Goal: Information Seeking & Learning: Learn about a topic

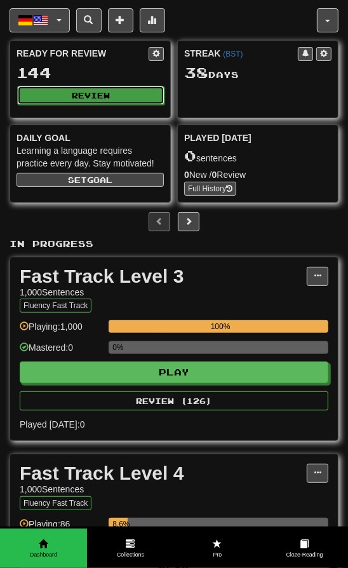
click at [134, 103] on button "Review" at bounding box center [90, 95] width 147 height 19
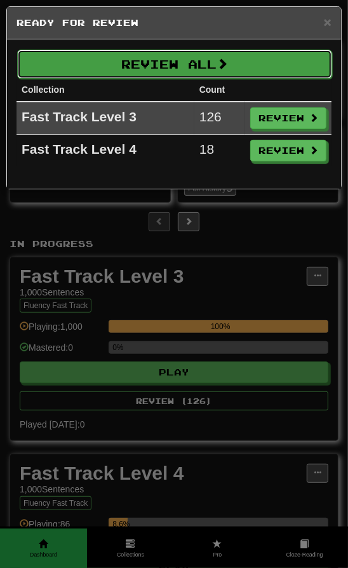
click at [228, 68] on span at bounding box center [222, 63] width 11 height 11
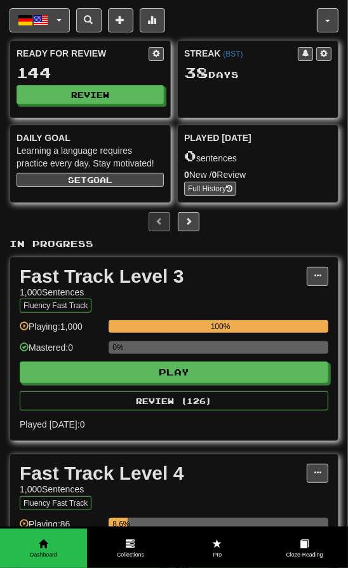
select select "********"
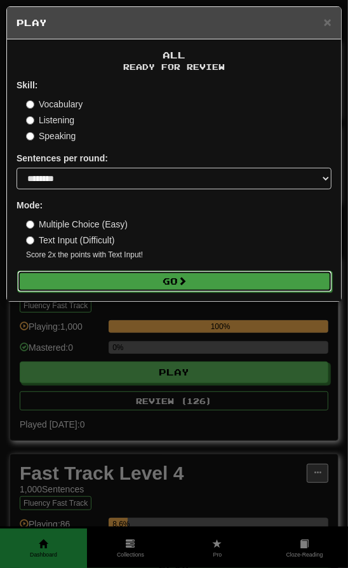
click at [169, 278] on button "Go" at bounding box center [174, 282] width 315 height 22
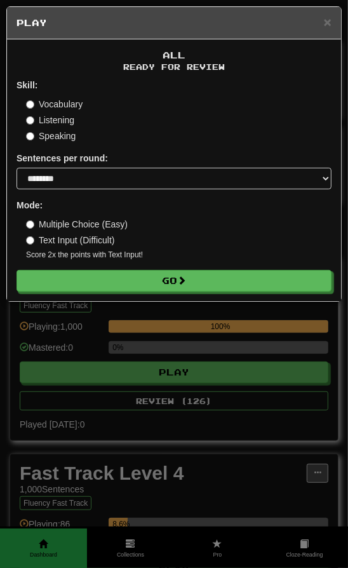
click at [66, 127] on label "Listening" at bounding box center [50, 120] width 48 height 13
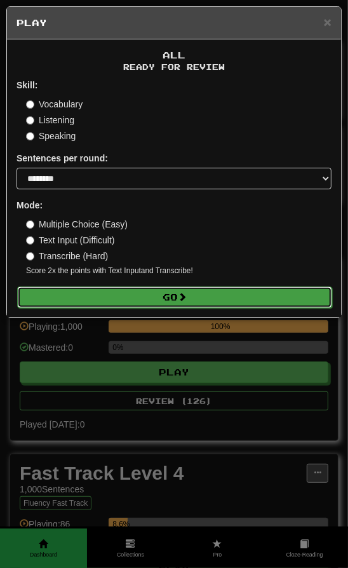
click at [93, 299] on button "Go" at bounding box center [174, 298] width 315 height 22
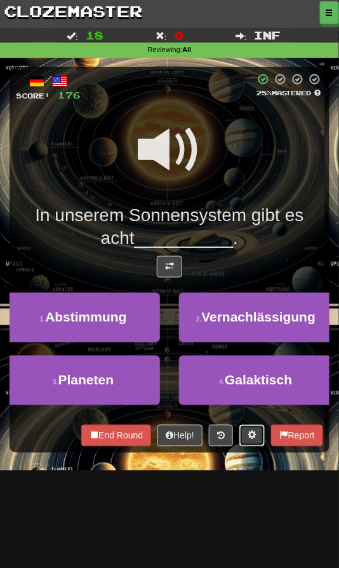
click at [250, 435] on span at bounding box center [252, 435] width 9 height 9
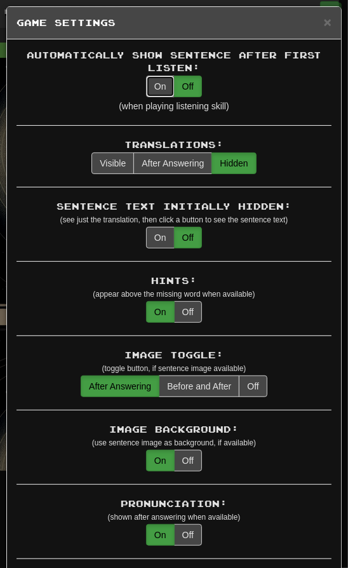
click at [156, 87] on button "On" at bounding box center [160, 87] width 29 height 22
click at [95, 90] on div "Automatically Show Sentence After First Listen: On Off (when playing listening …" at bounding box center [174, 87] width 315 height 77
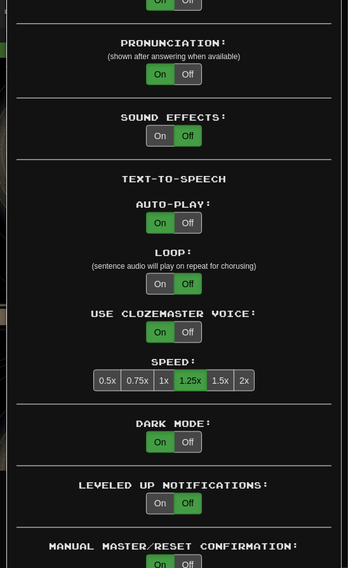
scroll to position [463, 0]
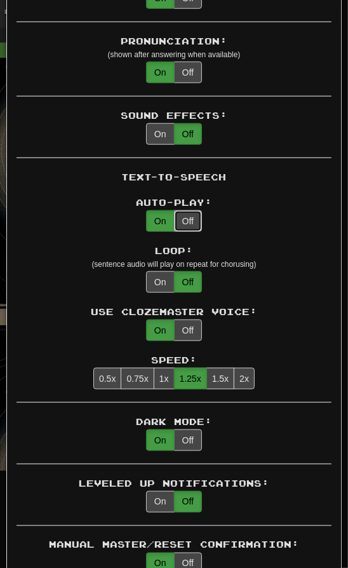
click at [178, 221] on button "Off" at bounding box center [188, 221] width 28 height 22
click at [106, 188] on div "Text-to-Speech Auto-Play: On Off Loop: (sentence audio will play on repeat for …" at bounding box center [174, 287] width 315 height 232
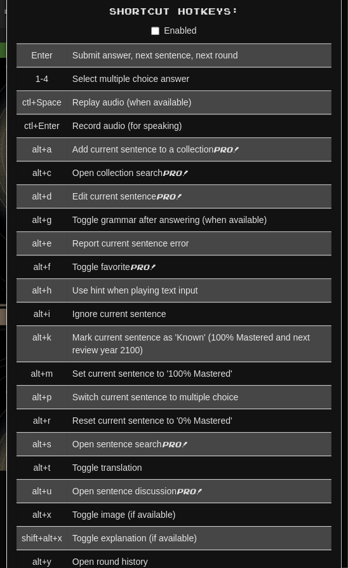
scroll to position [1339, 0]
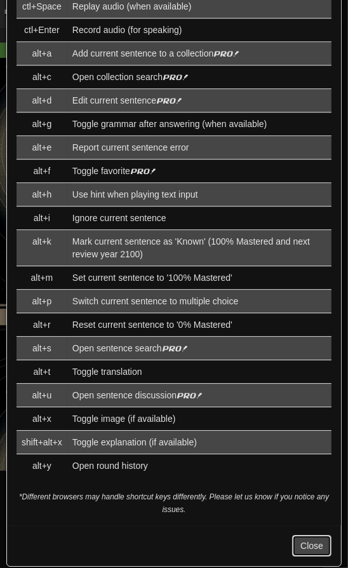
click at [294, 547] on button "Close" at bounding box center [311, 546] width 39 height 22
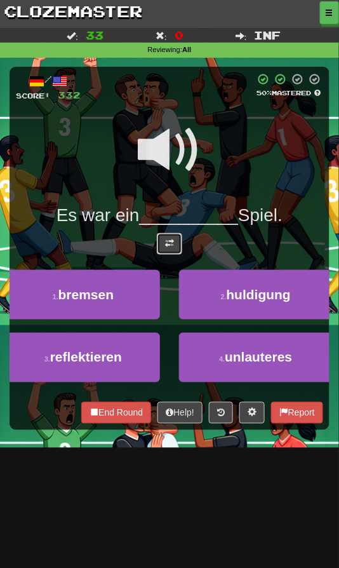
click at [165, 239] on span at bounding box center [169, 243] width 9 height 9
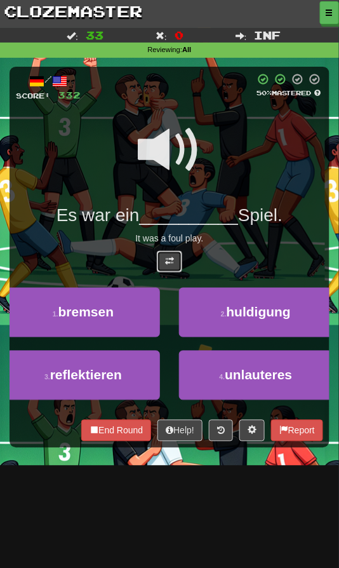
click at [165, 253] on button at bounding box center [169, 262] width 25 height 22
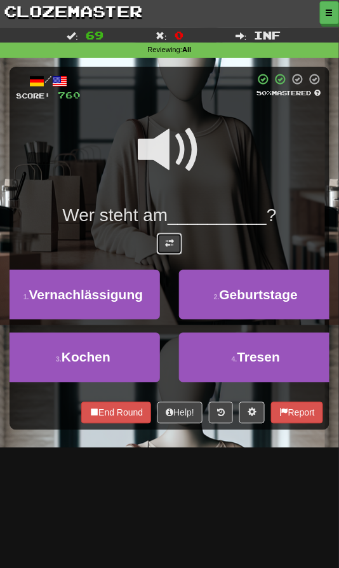
click at [172, 252] on button at bounding box center [169, 244] width 25 height 22
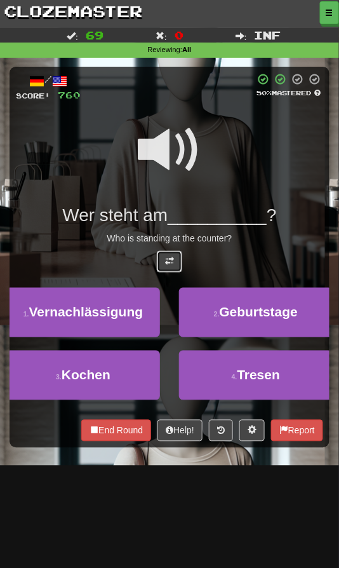
click at [172, 257] on span at bounding box center [169, 261] width 9 height 9
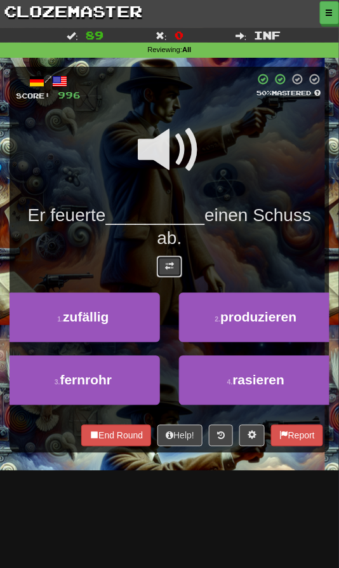
click at [169, 274] on button at bounding box center [169, 267] width 25 height 22
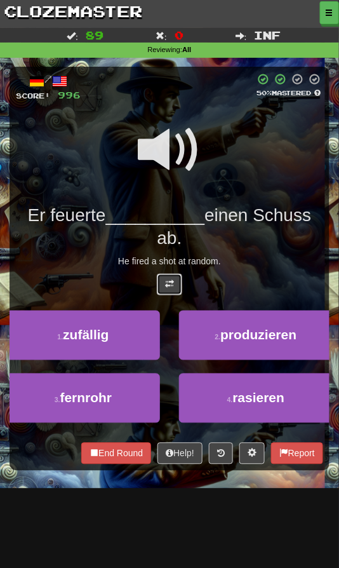
click at [170, 280] on span at bounding box center [169, 284] width 9 height 9
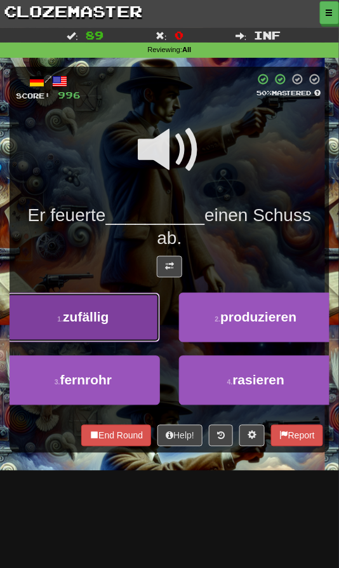
click at [104, 320] on span "zufällig" at bounding box center [86, 317] width 46 height 15
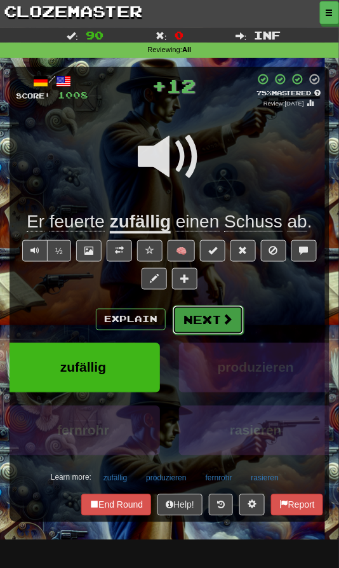
click at [204, 309] on button "Next" at bounding box center [208, 320] width 71 height 29
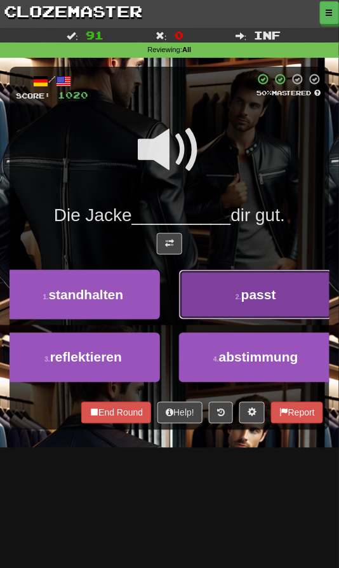
click at [205, 303] on button "2 . passt" at bounding box center [256, 295] width 154 height 50
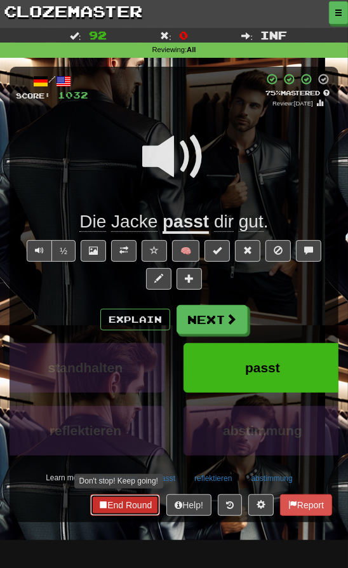
click at [118, 512] on button "End Round" at bounding box center [125, 506] width 70 height 22
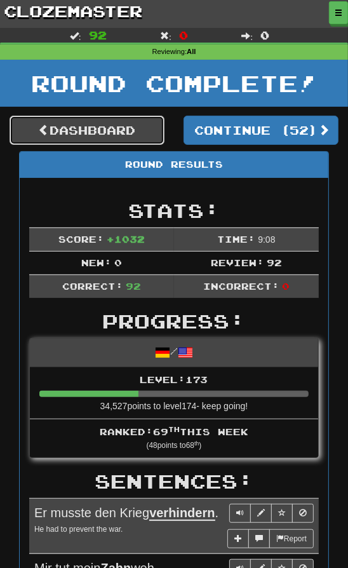
click at [113, 123] on link "Dashboard" at bounding box center [87, 130] width 155 height 29
